Goal: Share content

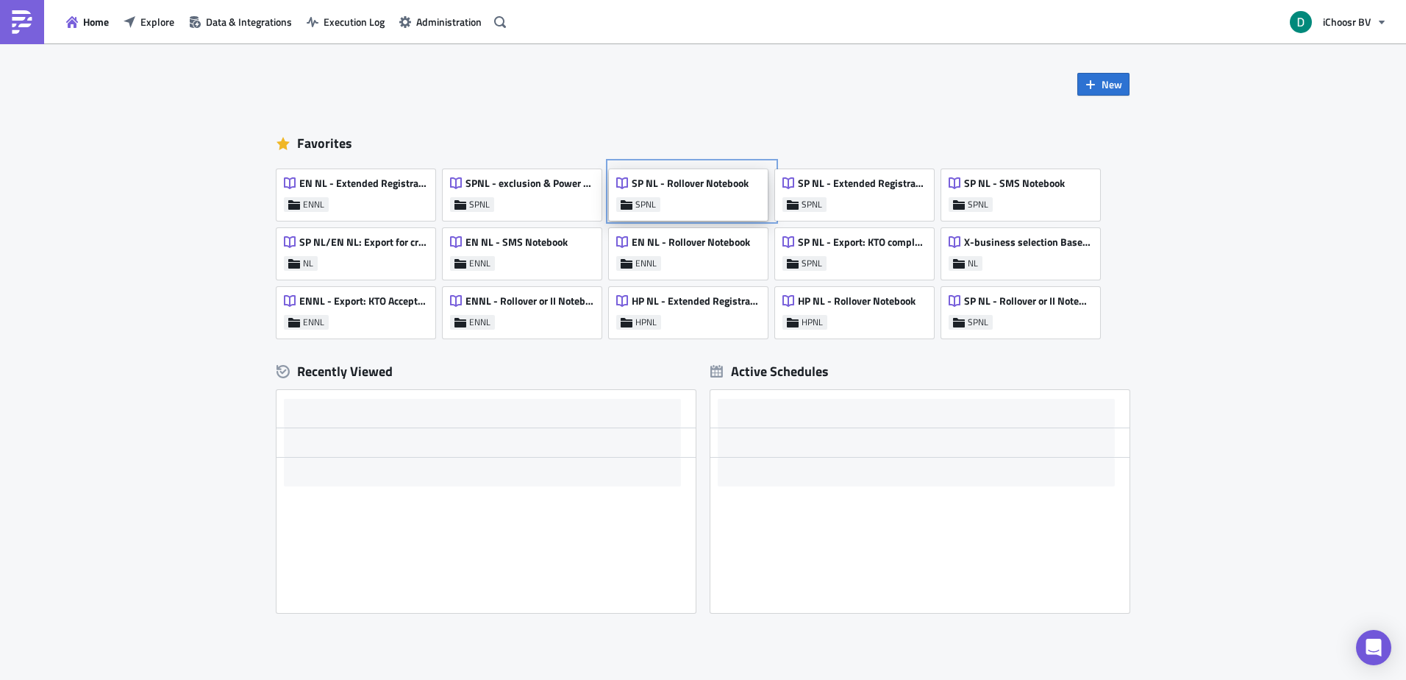
click at [672, 188] on span "SP NL - Rollover Notebook" at bounding box center [690, 183] width 117 height 13
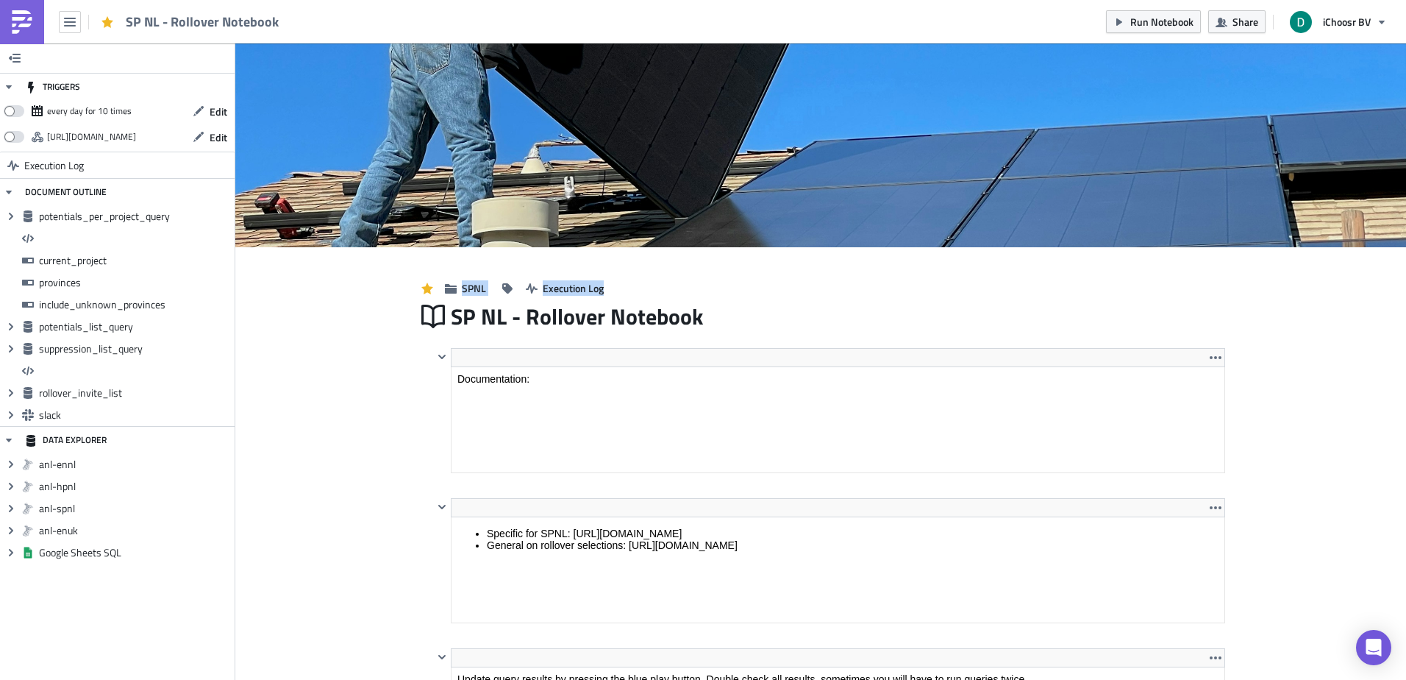
drag, startPoint x: 659, startPoint y: 293, endPoint x: 324, endPoint y: 277, distance: 335.8
drag, startPoint x: 324, startPoint y: 277, endPoint x: 308, endPoint y: 283, distance: 16.8
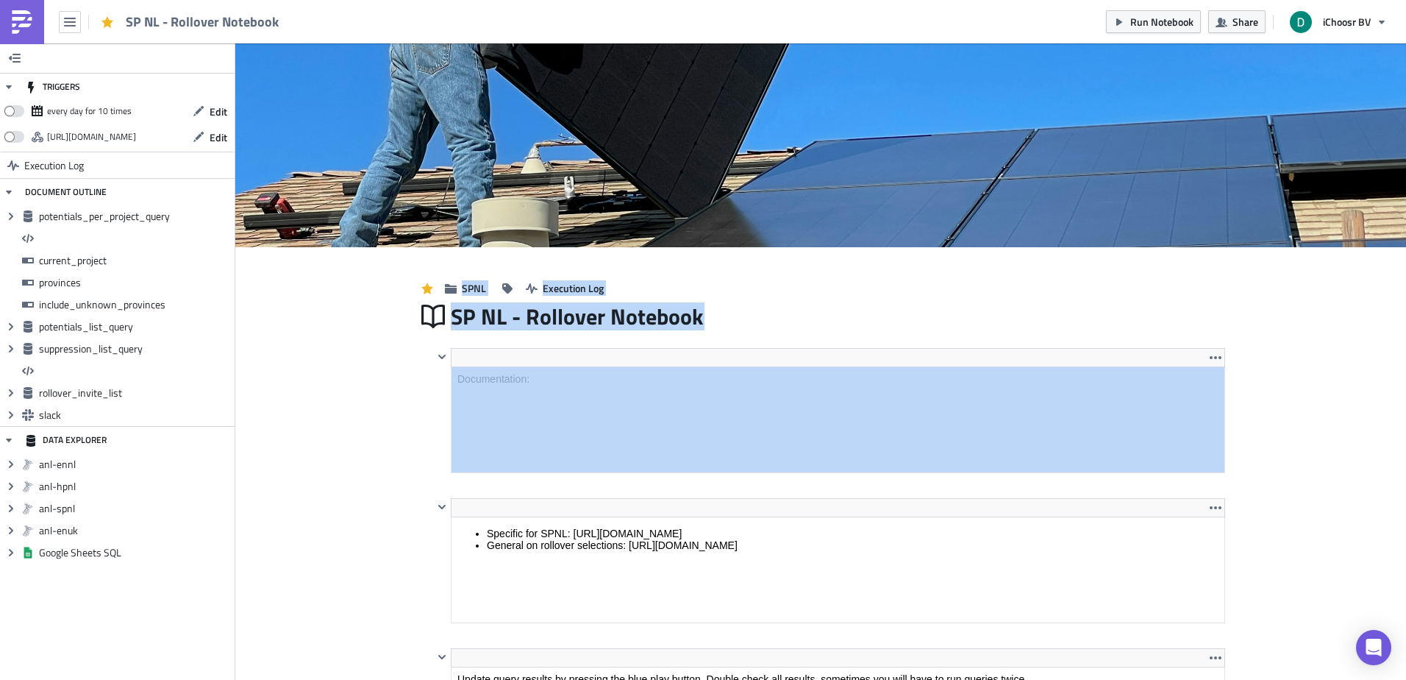
drag, startPoint x: 308, startPoint y: 283, endPoint x: 327, endPoint y: 463, distance: 180.4
drag, startPoint x: 327, startPoint y: 463, endPoint x: 318, endPoint y: 463, distance: 8.1
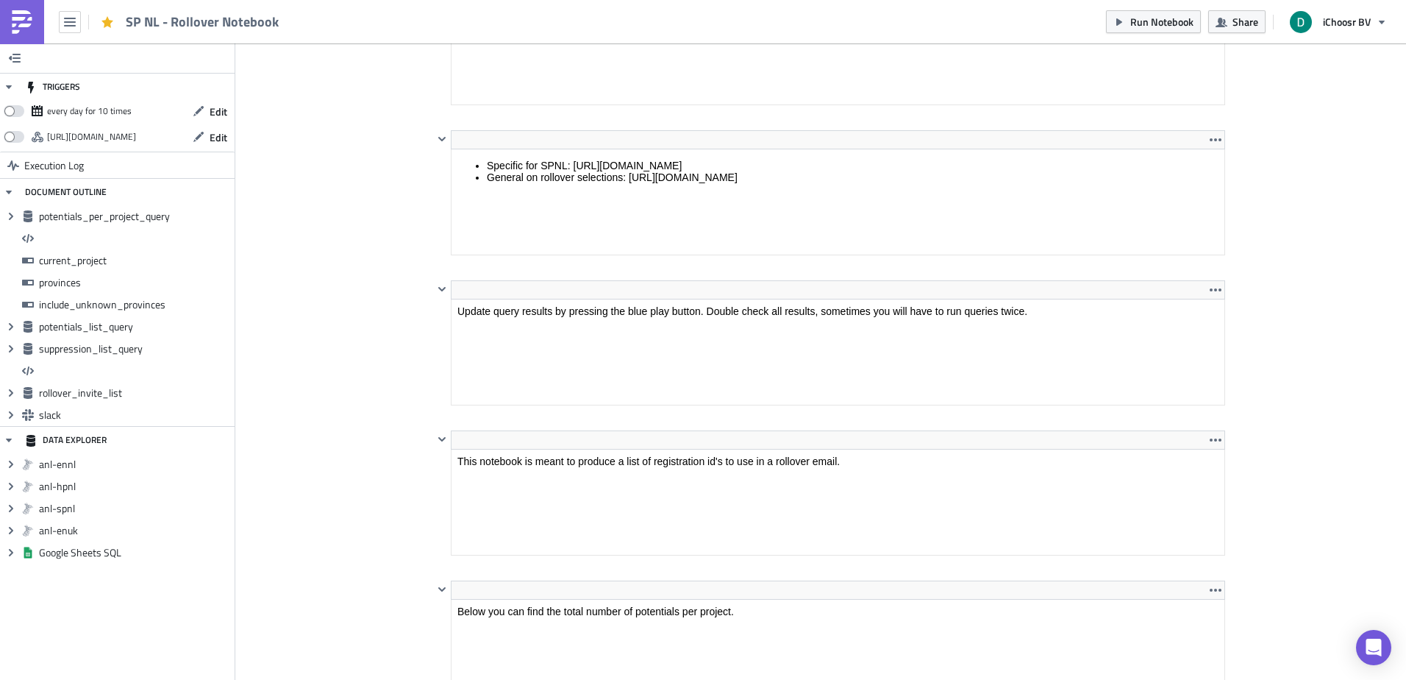
click at [12, 21] on img at bounding box center [22, 22] width 24 height 24
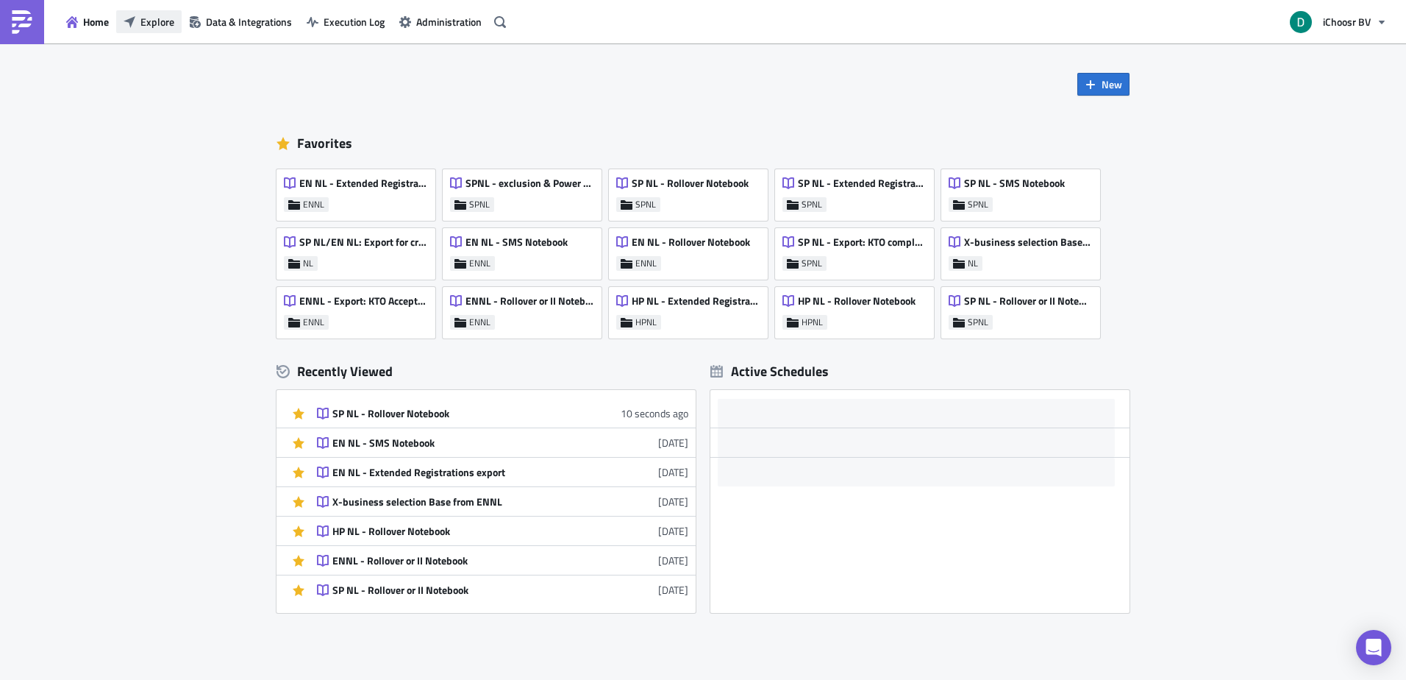
click at [158, 25] on span "Explore" at bounding box center [157, 21] width 34 height 15
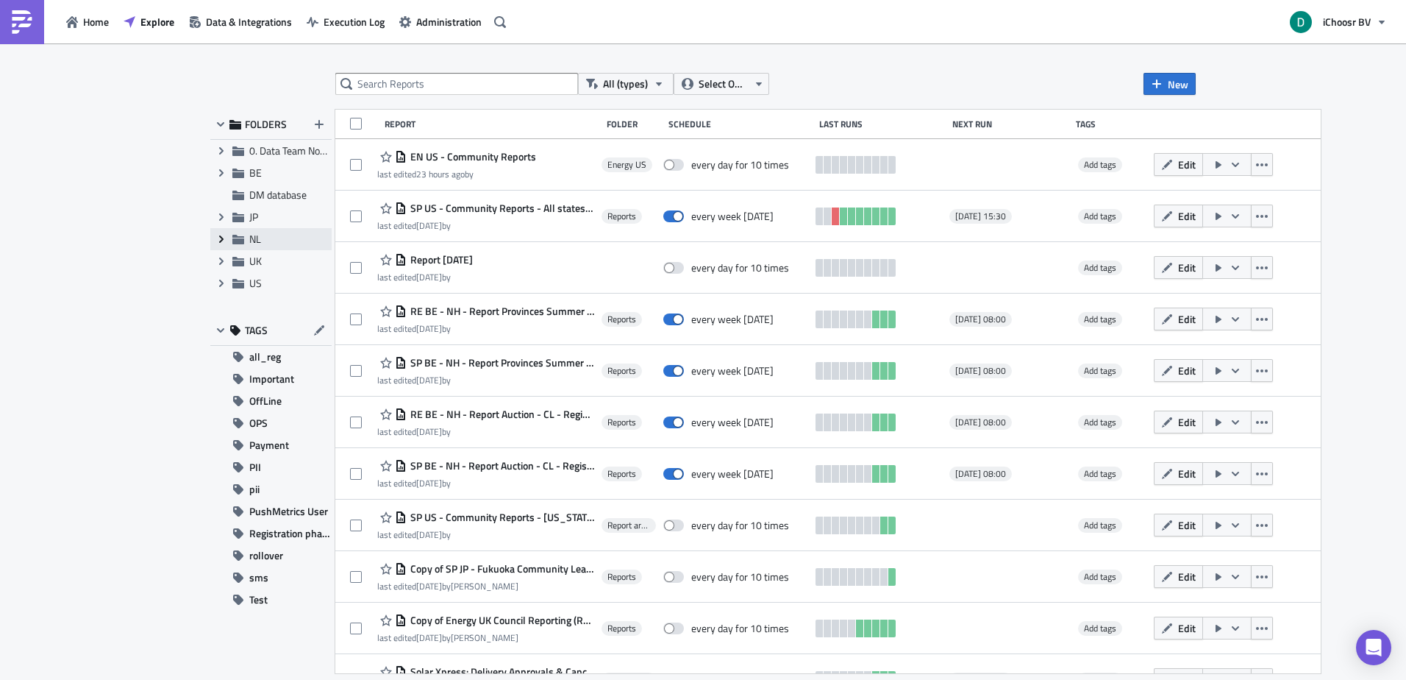
click at [212, 242] on span "Expand group" at bounding box center [221, 239] width 22 height 22
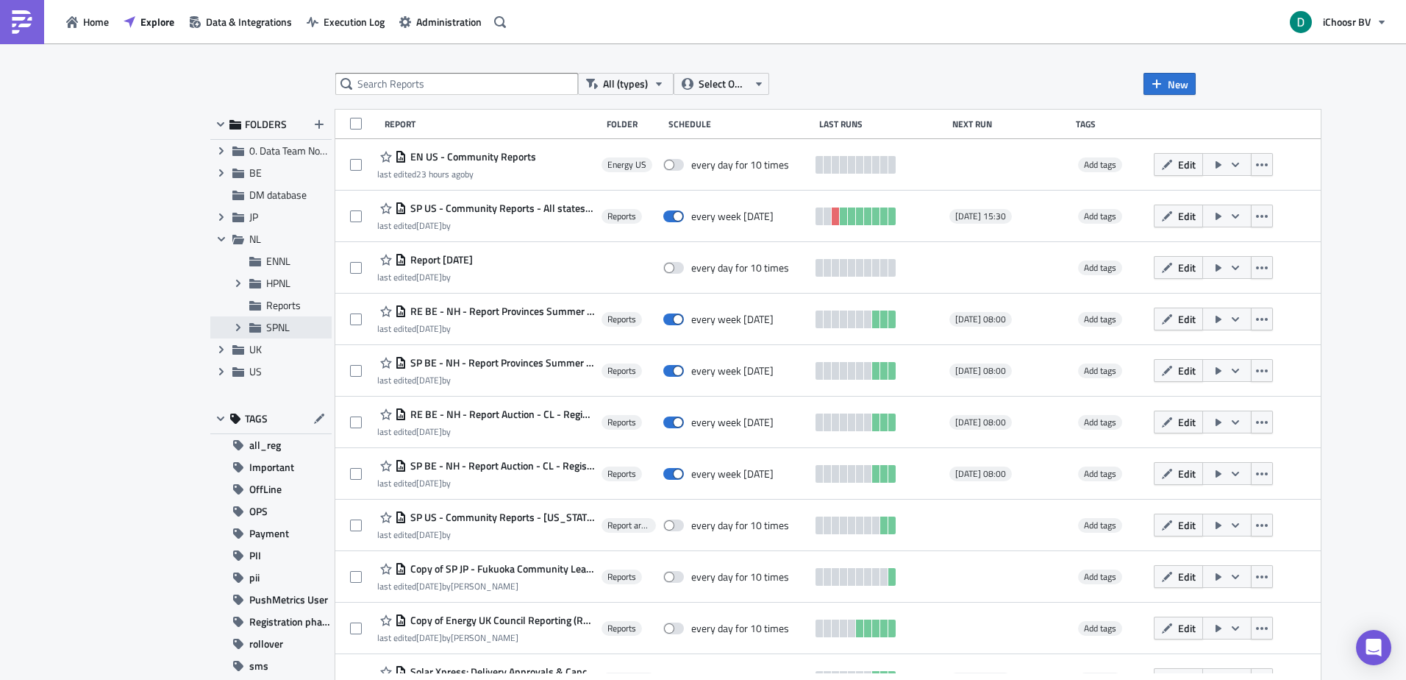
click at [268, 327] on span "SPNL" at bounding box center [278, 326] width 24 height 15
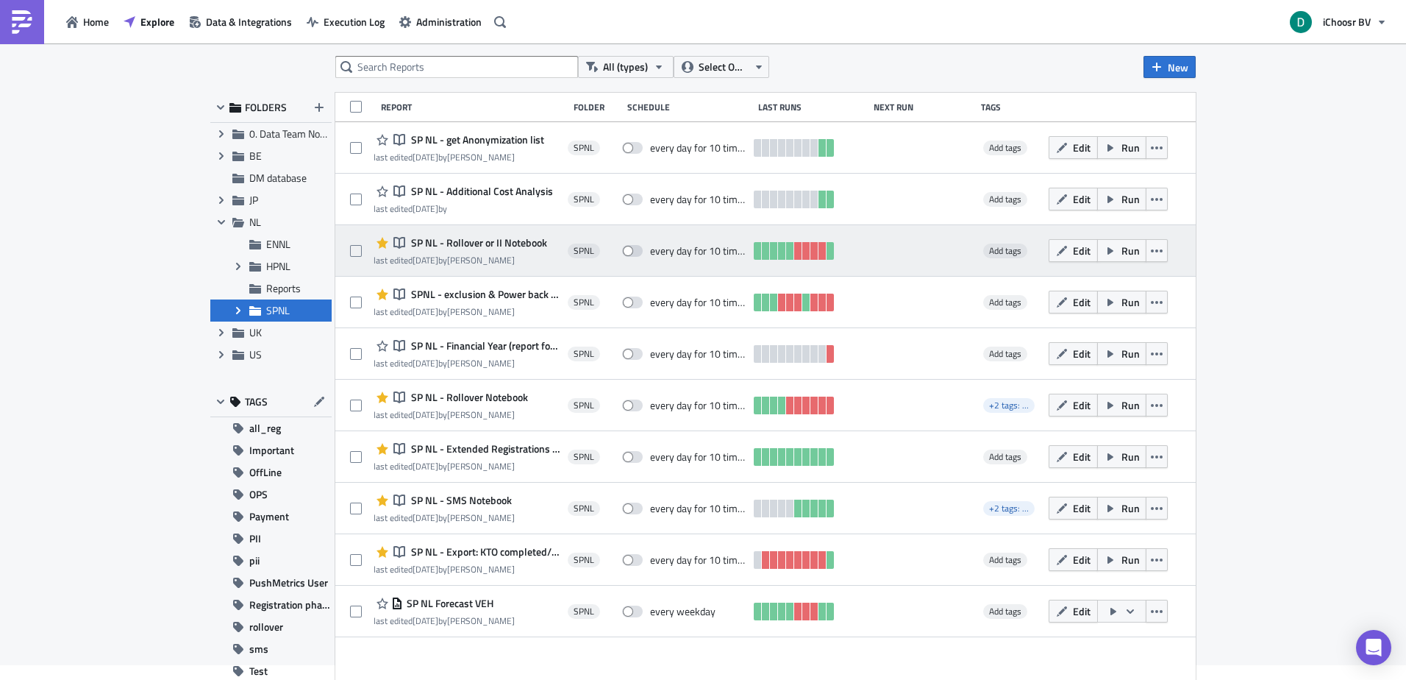
click at [474, 241] on span "SP NL - Rollover or II Notebook" at bounding box center [477, 242] width 140 height 13
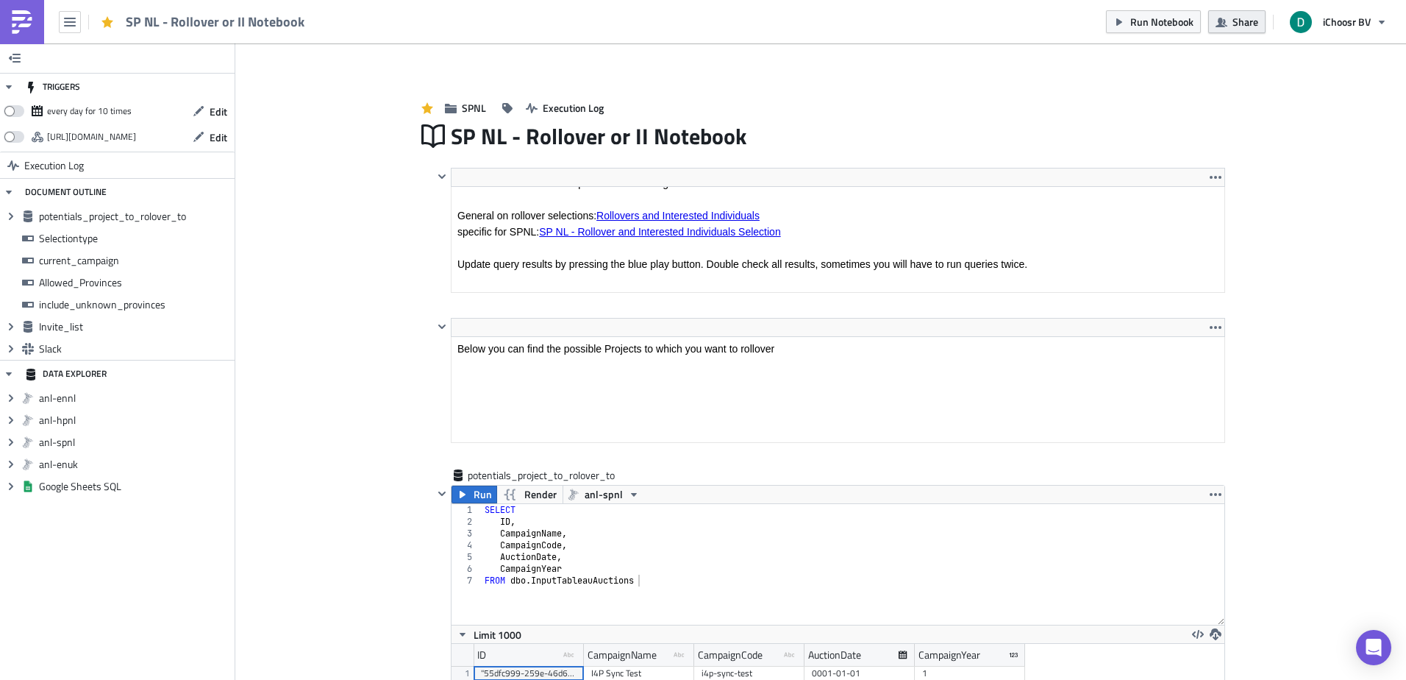
click at [1220, 27] on icon "button" at bounding box center [1222, 22] width 12 height 12
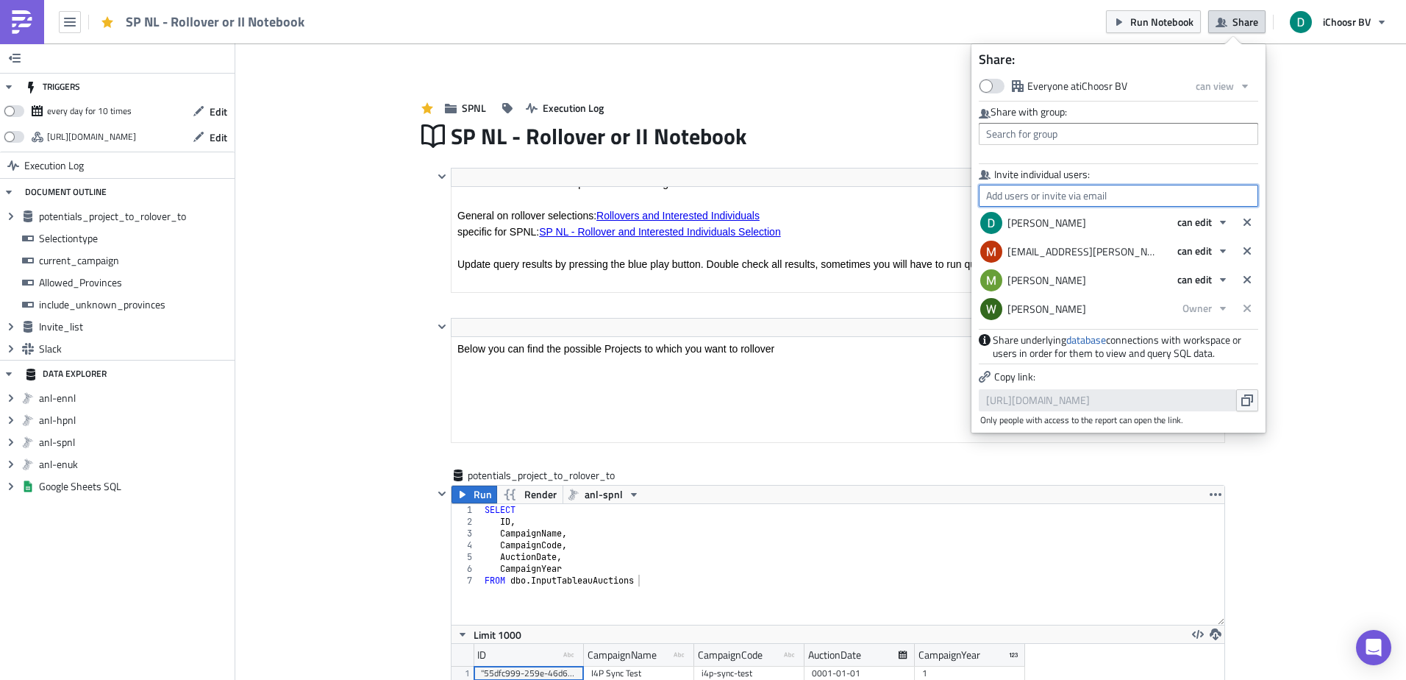
click at [1063, 186] on input "text" at bounding box center [1118, 196] width 279 height 22
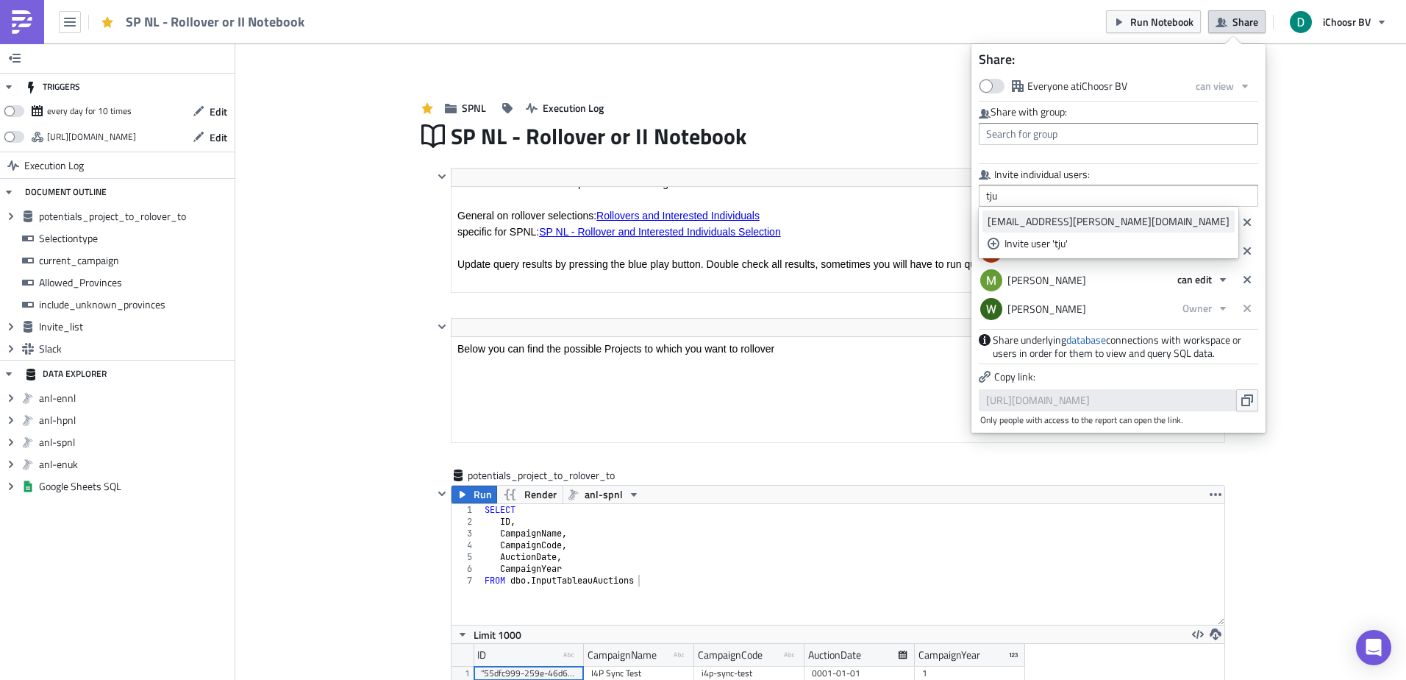
click at [1042, 226] on div "[EMAIL_ADDRESS][PERSON_NAME][DOMAIN_NAME]" at bounding box center [1109, 221] width 242 height 15
type input "[EMAIL_ADDRESS][PERSON_NAME][DOMAIN_NAME]"
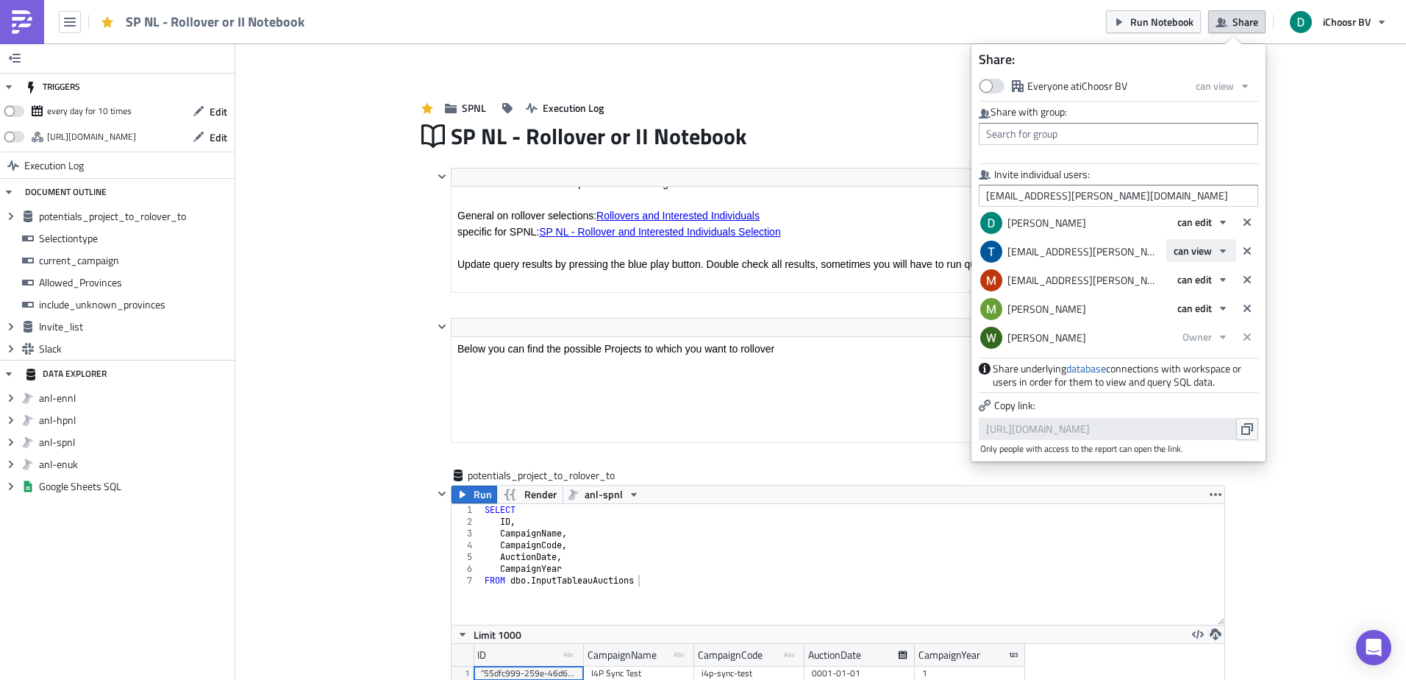
click at [1205, 252] on span "can view" at bounding box center [1193, 250] width 38 height 15
click at [1217, 300] on div "can edit" at bounding box center [1236, 298] width 122 height 15
drag, startPoint x: 1096, startPoint y: 168, endPoint x: 972, endPoint y: 168, distance: 123.6
click at [972, 168] on div "Everyone at iChoosr BV can view Share with group: Invite individual users: [EMA…" at bounding box center [1119, 263] width 294 height 379
drag, startPoint x: 972, startPoint y: 168, endPoint x: 1022, endPoint y: 172, distance: 50.1
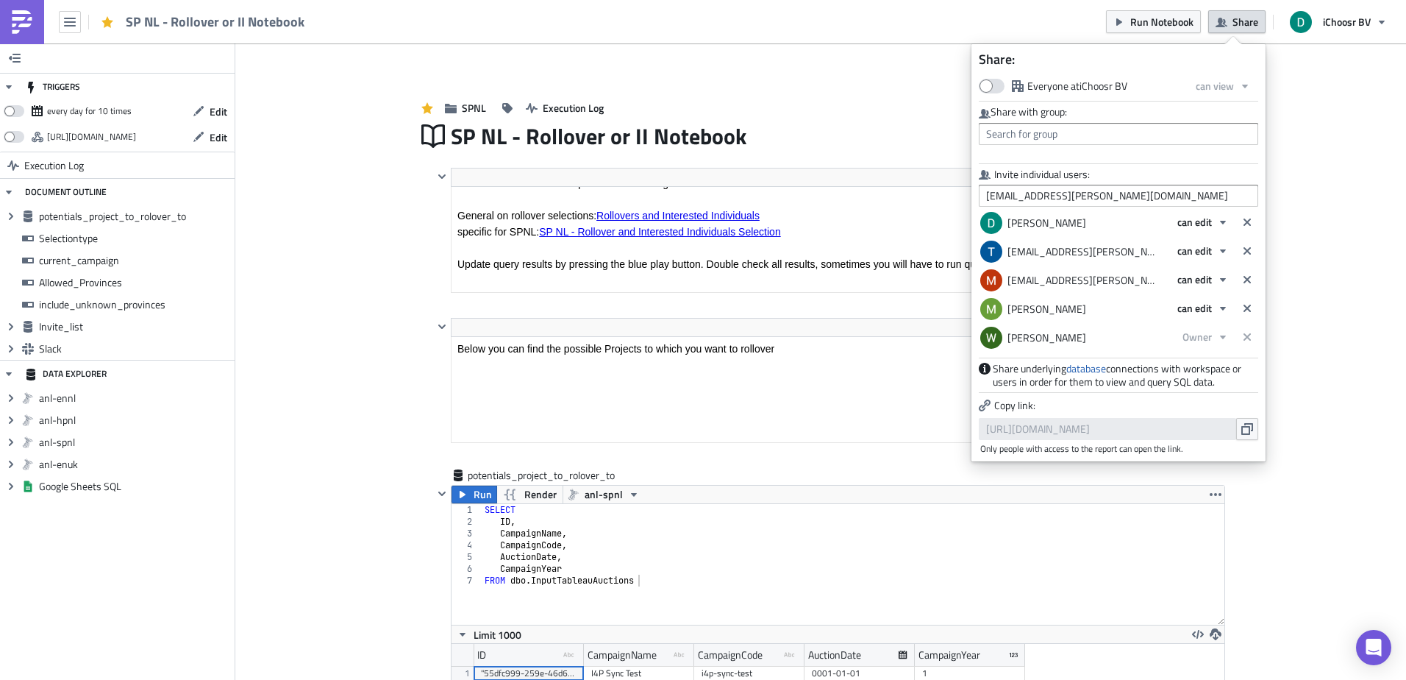
click at [1022, 172] on label "Invite individual users:" at bounding box center [1118, 174] width 279 height 13
drag, startPoint x: 1022, startPoint y: 172, endPoint x: 1107, endPoint y: 172, distance: 84.6
click at [1107, 172] on label "Invite individual users:" at bounding box center [1118, 174] width 279 height 13
drag, startPoint x: 1107, startPoint y: 172, endPoint x: 974, endPoint y: 172, distance: 132.4
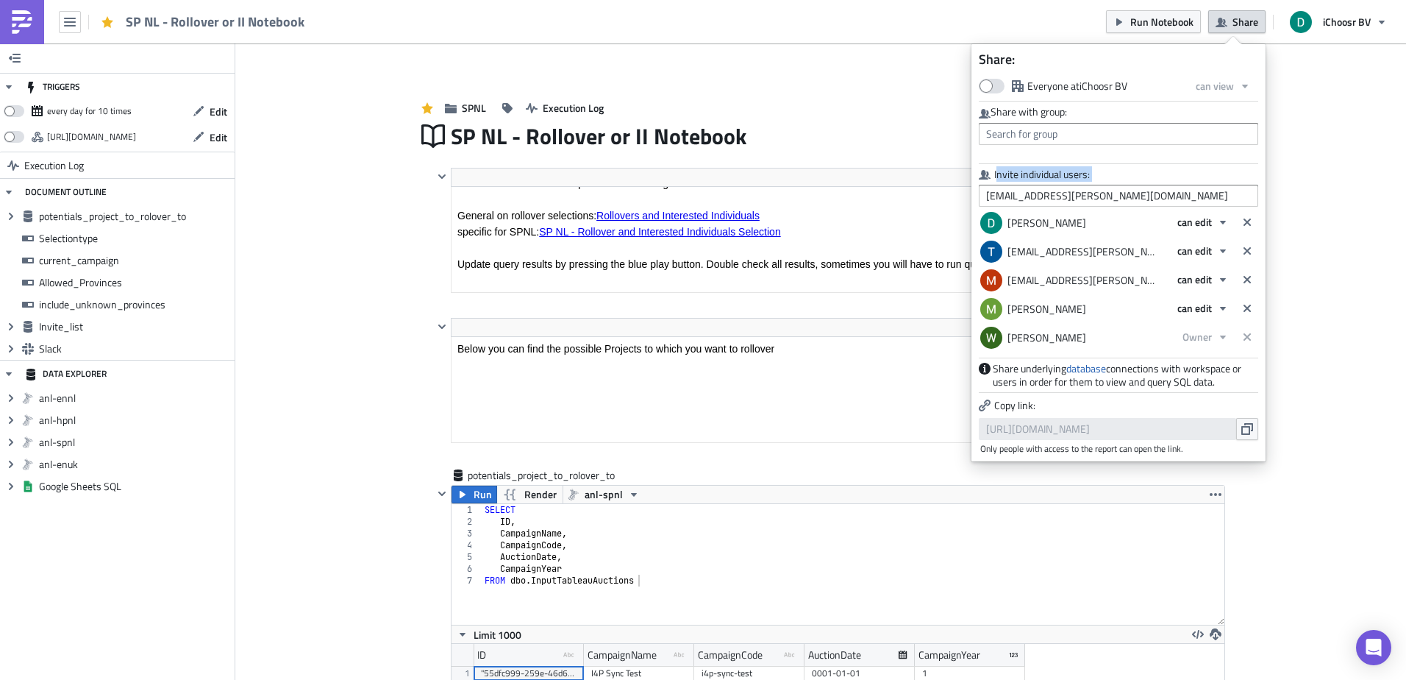
click at [974, 172] on div "Everyone at iChoosr BV can view Share with group: Invite individual users: [EMA…" at bounding box center [1119, 263] width 294 height 379
